Goal: Task Accomplishment & Management: Manage account settings

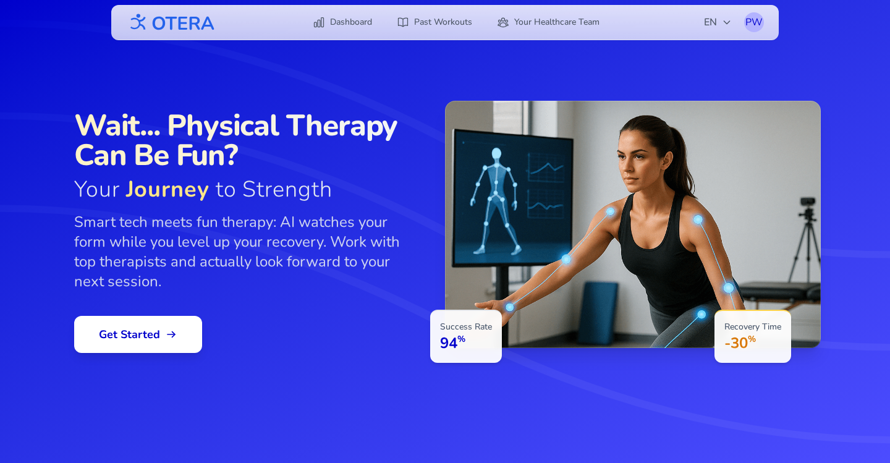
click at [756, 24] on div "PW" at bounding box center [754, 22] width 20 height 20
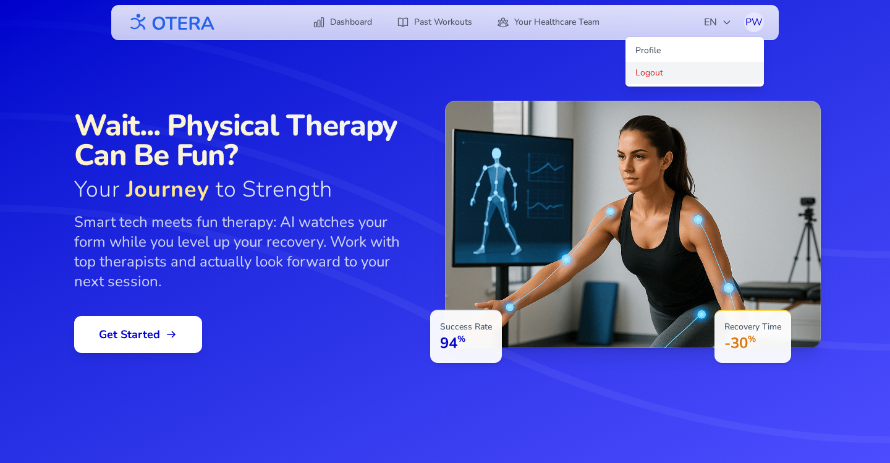
click at [701, 72] on link "Logout" at bounding box center [694, 73] width 138 height 22
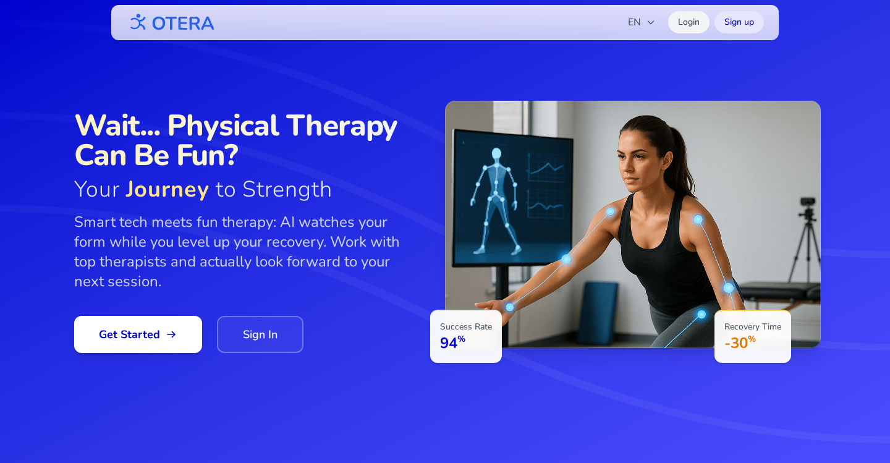
click at [696, 26] on link "Login" at bounding box center [688, 22] width 41 height 22
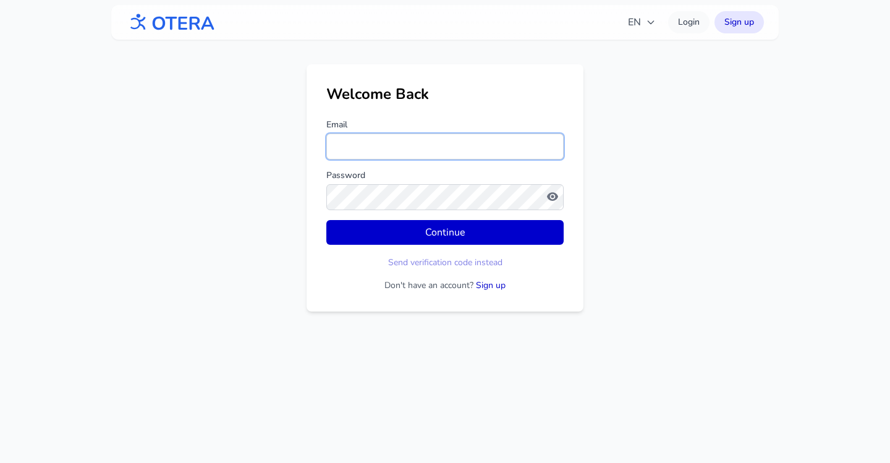
click at [416, 150] on input "Email" at bounding box center [444, 146] width 237 height 26
type input "**********"
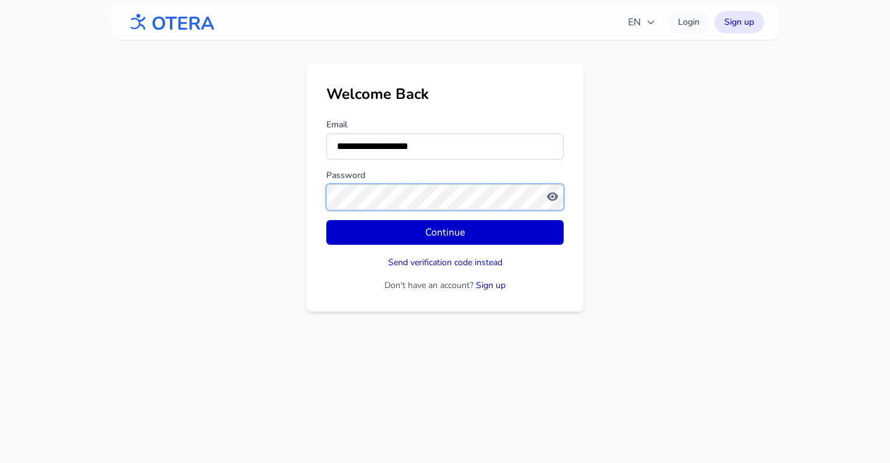
click at [326, 220] on button "Continue" at bounding box center [444, 232] width 237 height 25
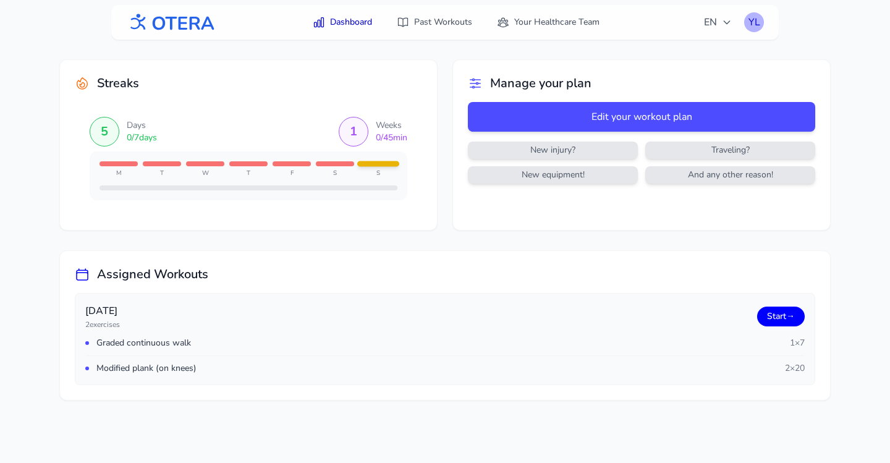
click at [752, 25] on div "YL" at bounding box center [754, 22] width 20 height 20
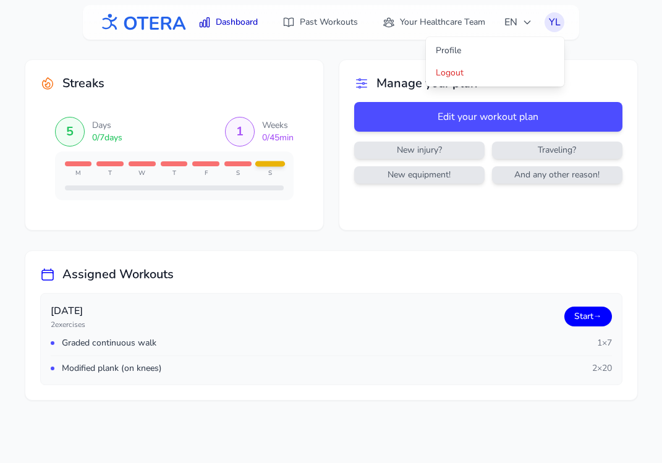
click at [584, 41] on div "Dashboard Past Workouts Your Healthcare Team EN YL Profile Logout YL Streaks 5 …" at bounding box center [331, 231] width 662 height 463
